Goal: Register for event/course

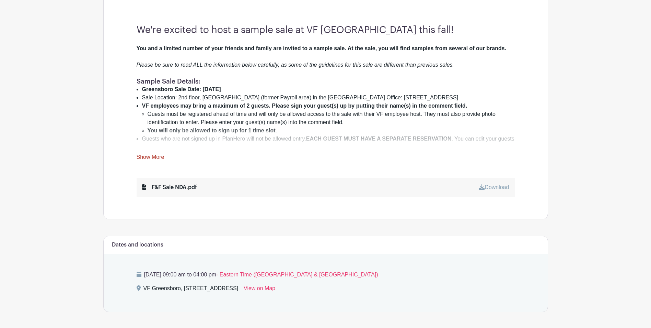
scroll to position [240, 0]
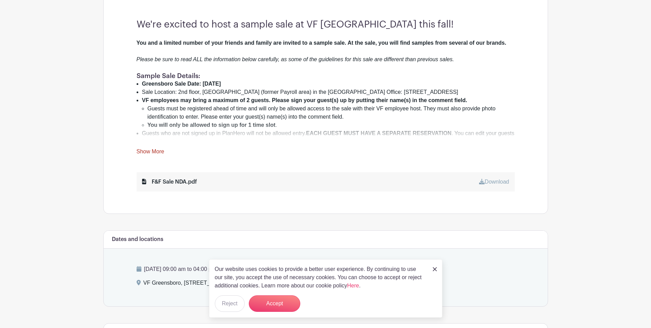
click at [432, 266] on div "Our website uses cookies to provide a better user experience. By continuing to …" at bounding box center [325, 288] width 233 height 58
click at [434, 268] on img at bounding box center [435, 269] width 4 height 4
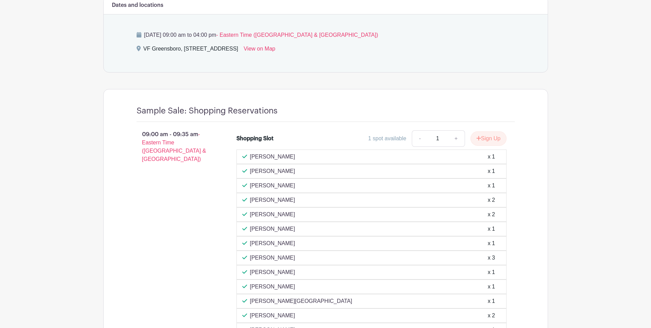
scroll to position [481, 0]
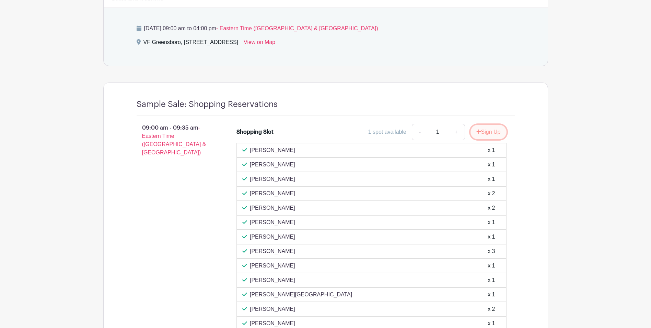
click at [490, 134] on button "Sign Up" at bounding box center [489, 132] width 36 height 14
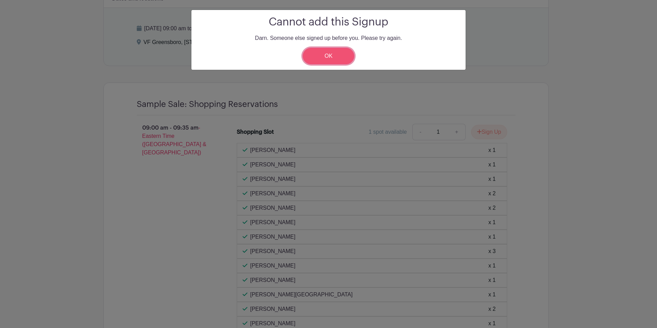
click at [324, 57] on link "OK" at bounding box center [329, 56] width 52 height 16
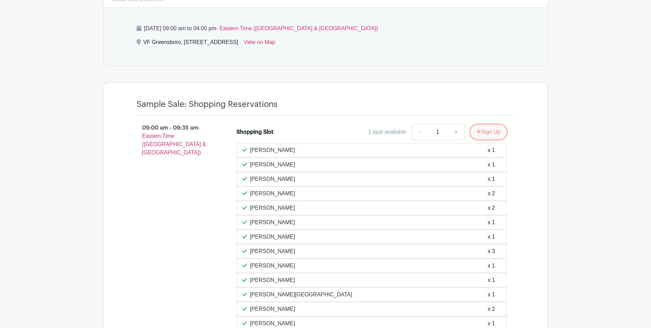
click at [482, 132] on button "Sign Up" at bounding box center [489, 132] width 36 height 14
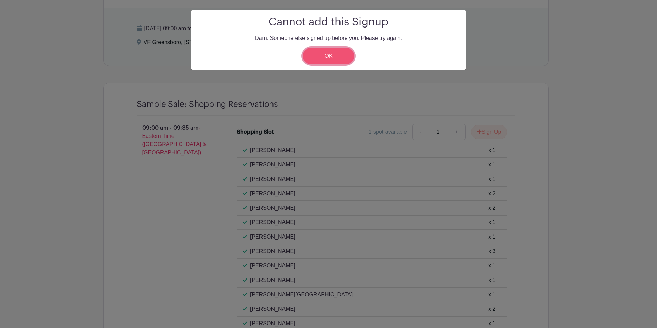
click at [327, 57] on link "OK" at bounding box center [329, 56] width 52 height 16
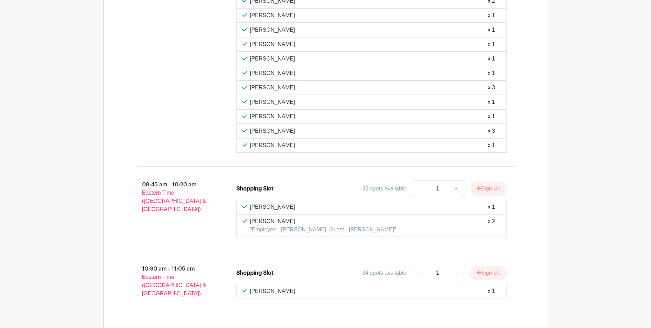
scroll to position [824, 0]
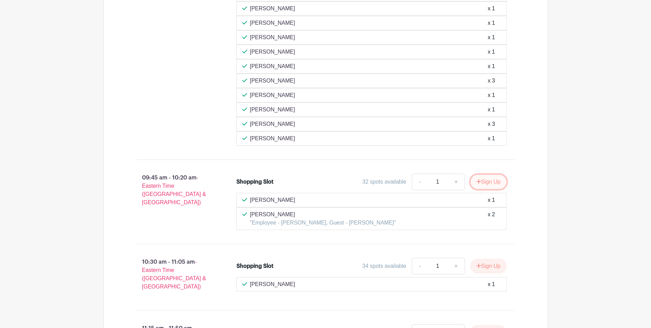
click at [488, 182] on button "Sign Up" at bounding box center [489, 181] width 36 height 14
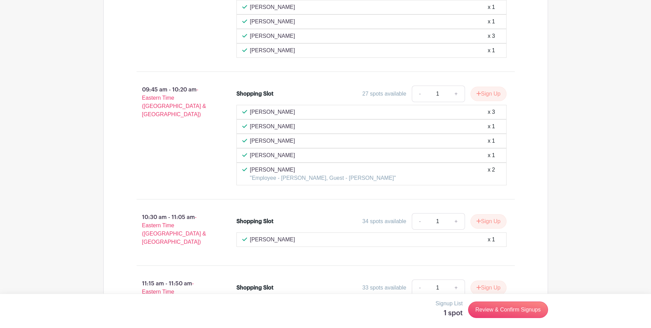
scroll to position [927, 0]
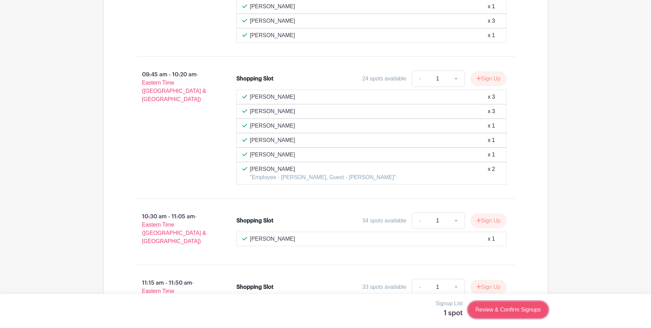
click at [503, 311] on link "Review & Confirm Signups" at bounding box center [508, 309] width 80 height 16
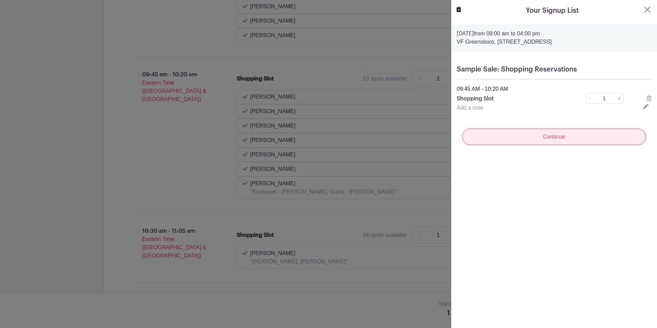
click at [548, 138] on input "Continue" at bounding box center [554, 136] width 184 height 16
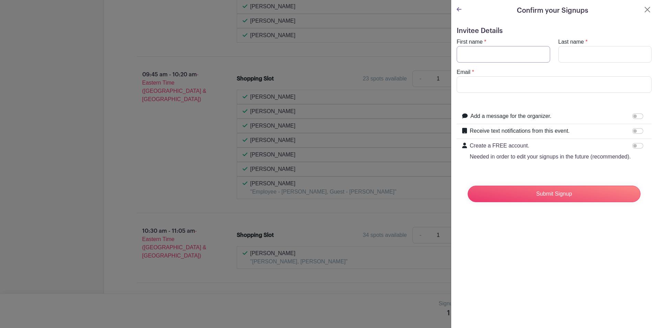
click at [476, 57] on input "First name" at bounding box center [502, 54] width 93 height 16
type input "[PERSON_NAME]"
type input "[PERSON_NAME][EMAIL_ADDRESS][DOMAIN_NAME]"
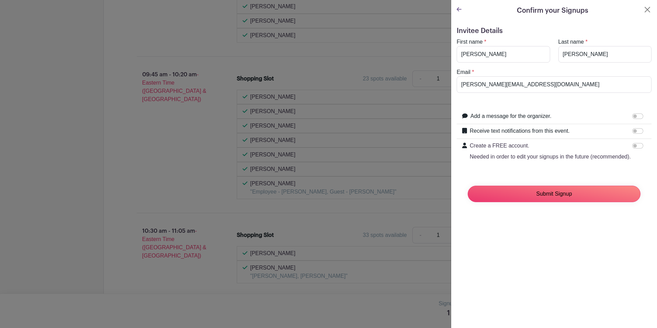
click at [546, 202] on input "Submit Signup" at bounding box center [553, 193] width 173 height 16
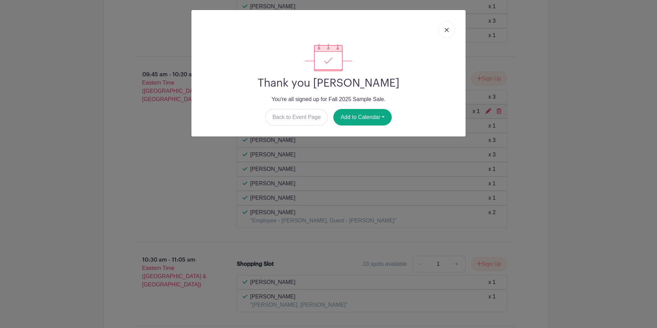
click at [445, 29] on img at bounding box center [446, 30] width 4 height 4
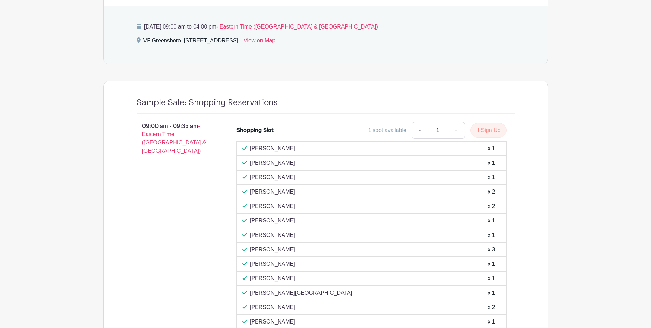
scroll to position [481, 0]
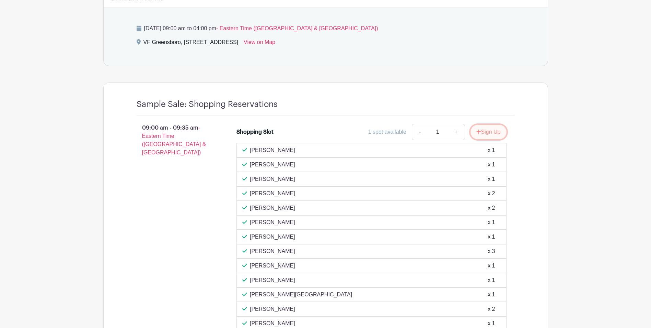
click at [480, 133] on button "Sign Up" at bounding box center [489, 132] width 36 height 14
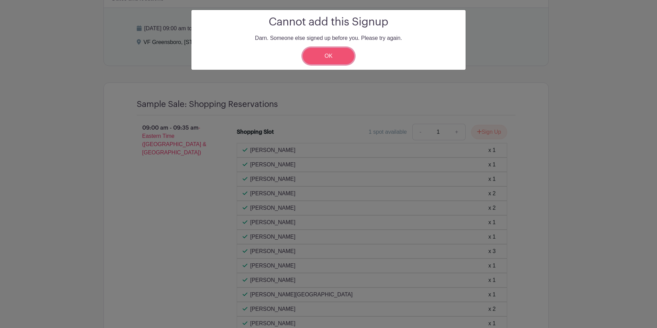
click at [327, 56] on link "OK" at bounding box center [329, 56] width 52 height 16
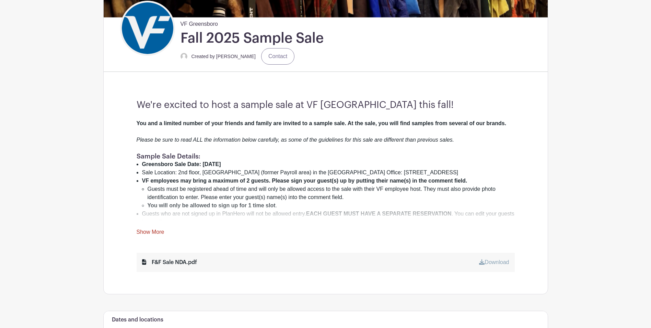
scroll to position [157, 0]
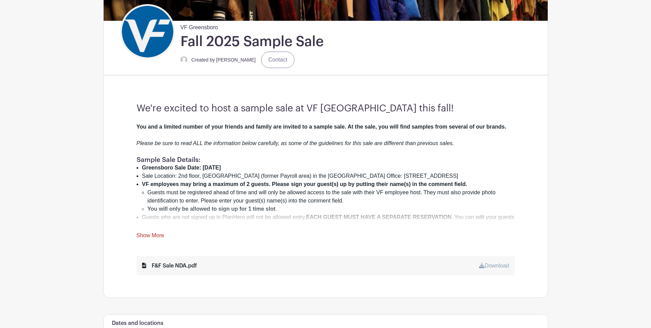
click at [150, 235] on link "Show More" at bounding box center [151, 236] width 28 height 9
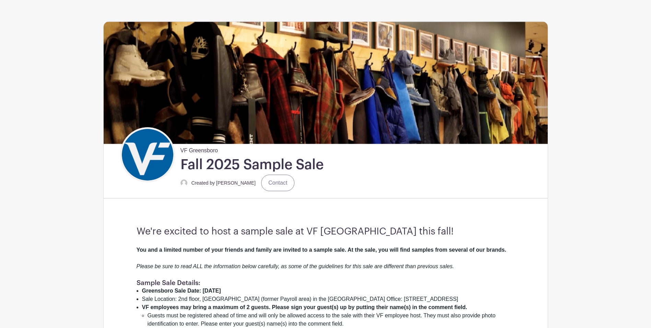
scroll to position [0, 0]
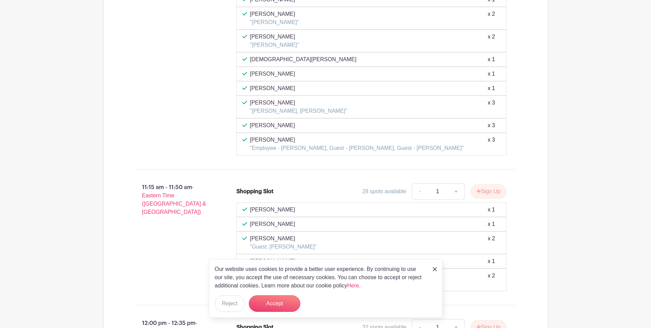
scroll to position [1511, 0]
